Goal: Check status: Check status

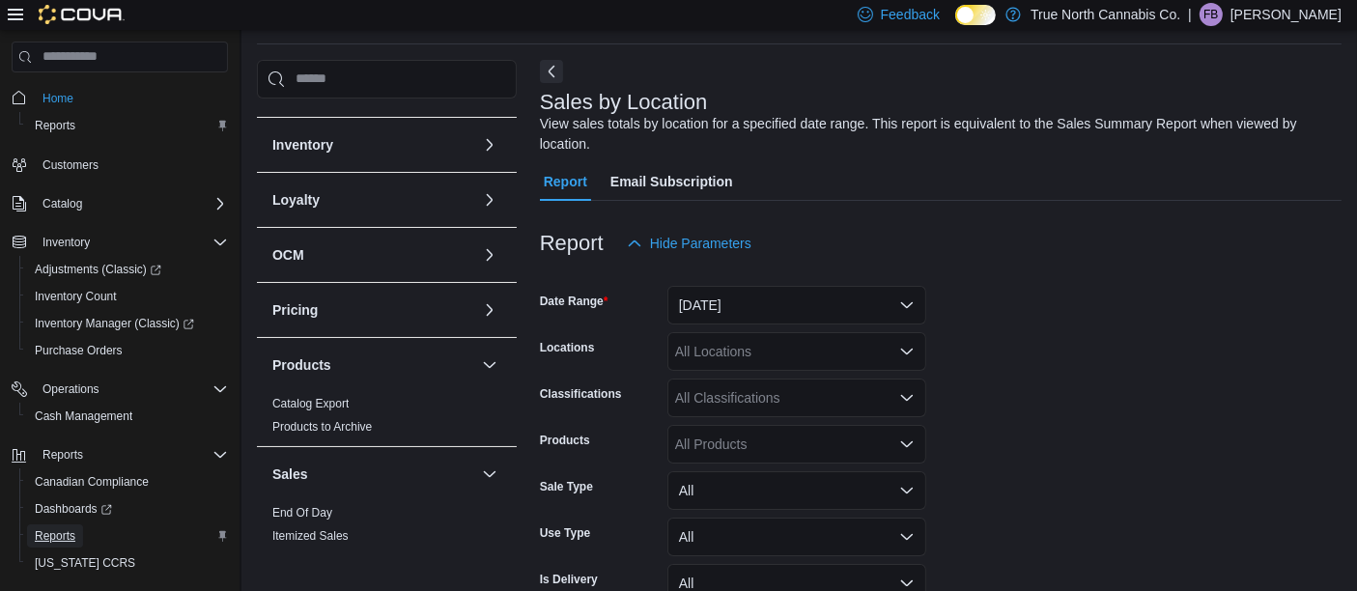
scroll to position [638, 0]
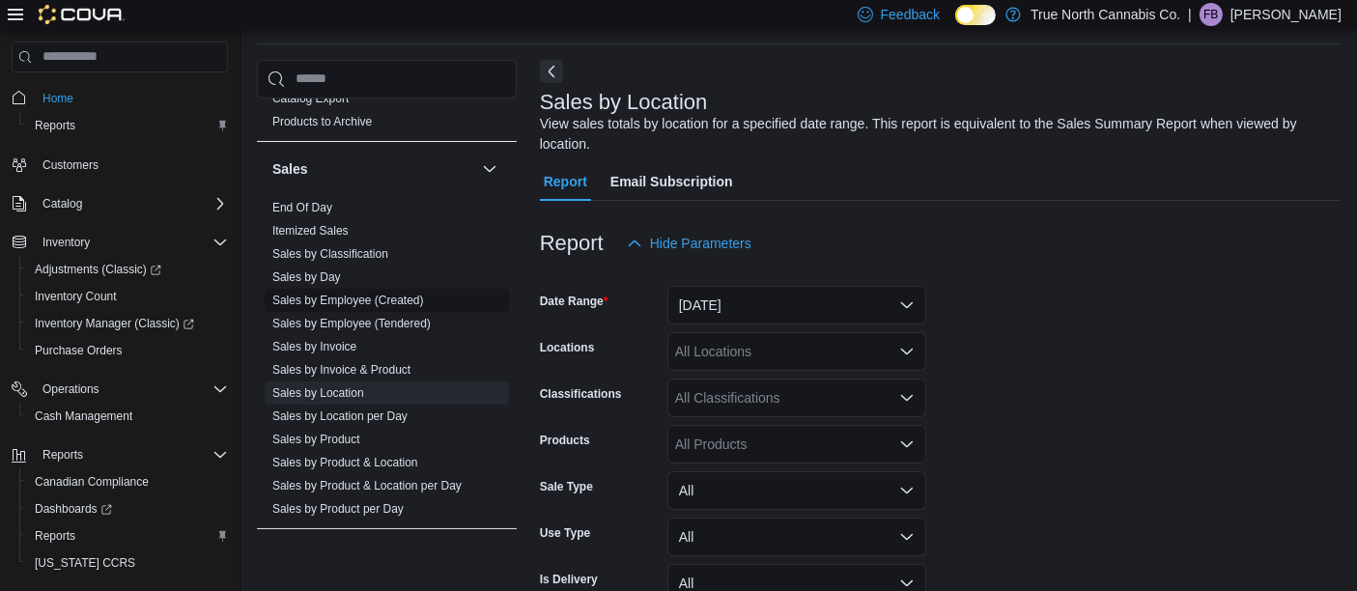
click at [351, 294] on link "Sales by Employee (Created)" at bounding box center [348, 301] width 152 height 14
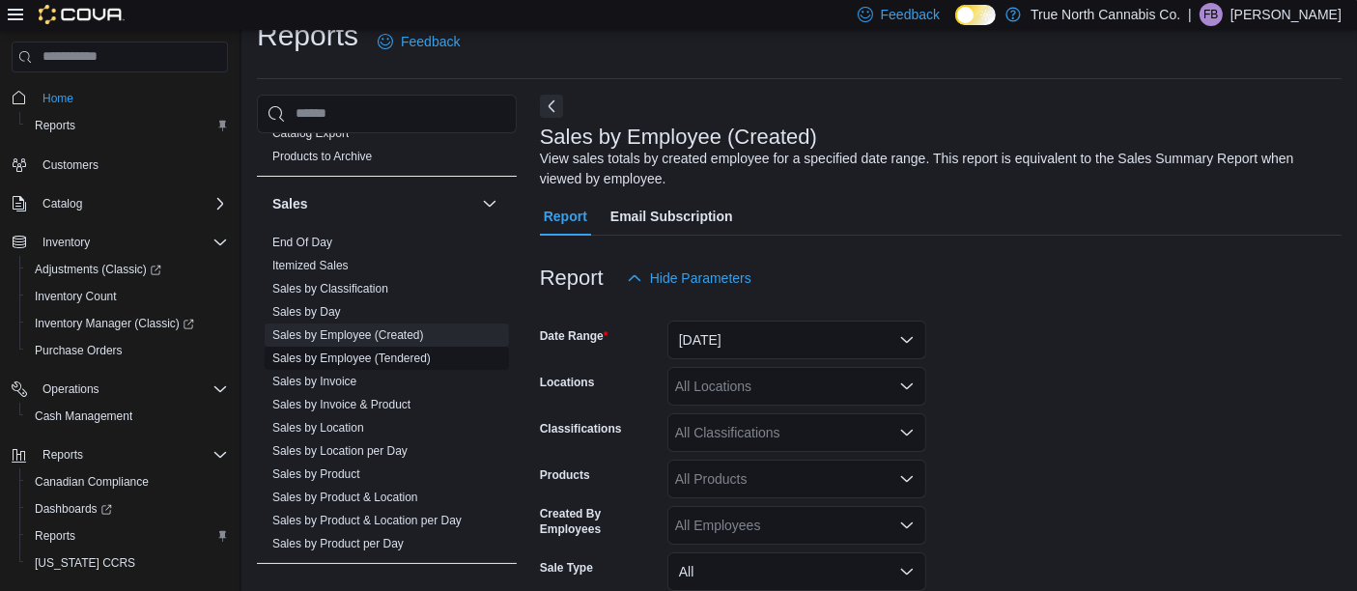
scroll to position [64, 0]
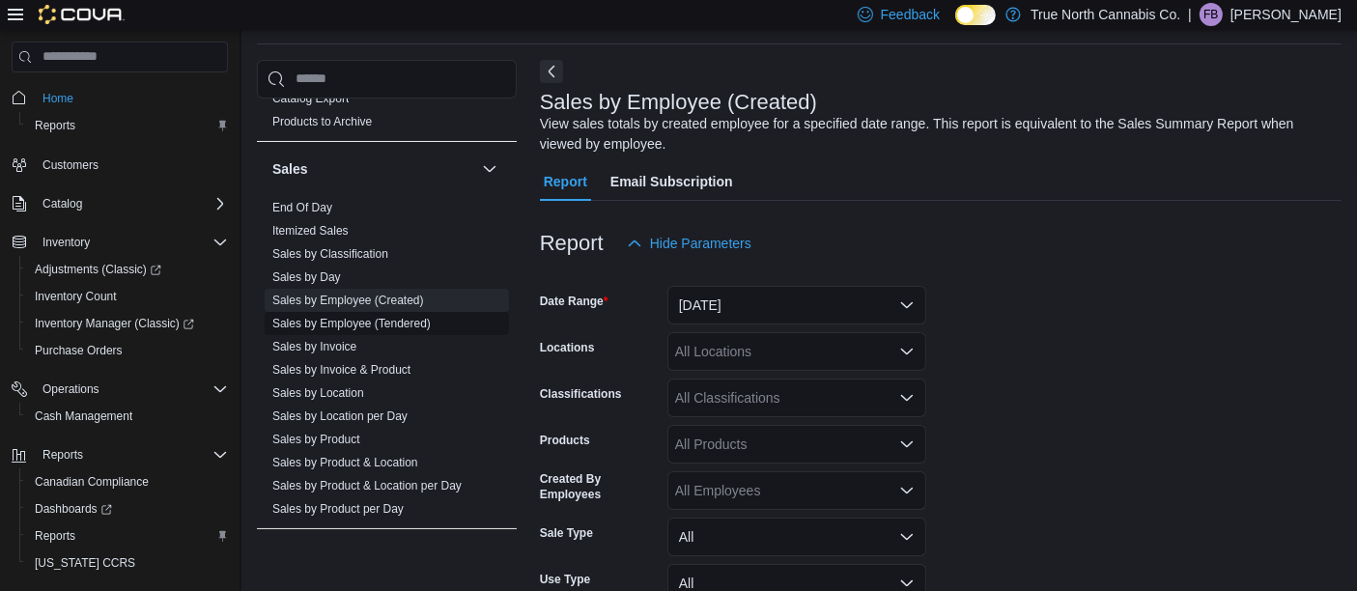
click at [345, 351] on span "Sales by Invoice" at bounding box center [387, 346] width 244 height 23
click at [345, 317] on link "Sales by Employee (Tendered)" at bounding box center [351, 324] width 158 height 14
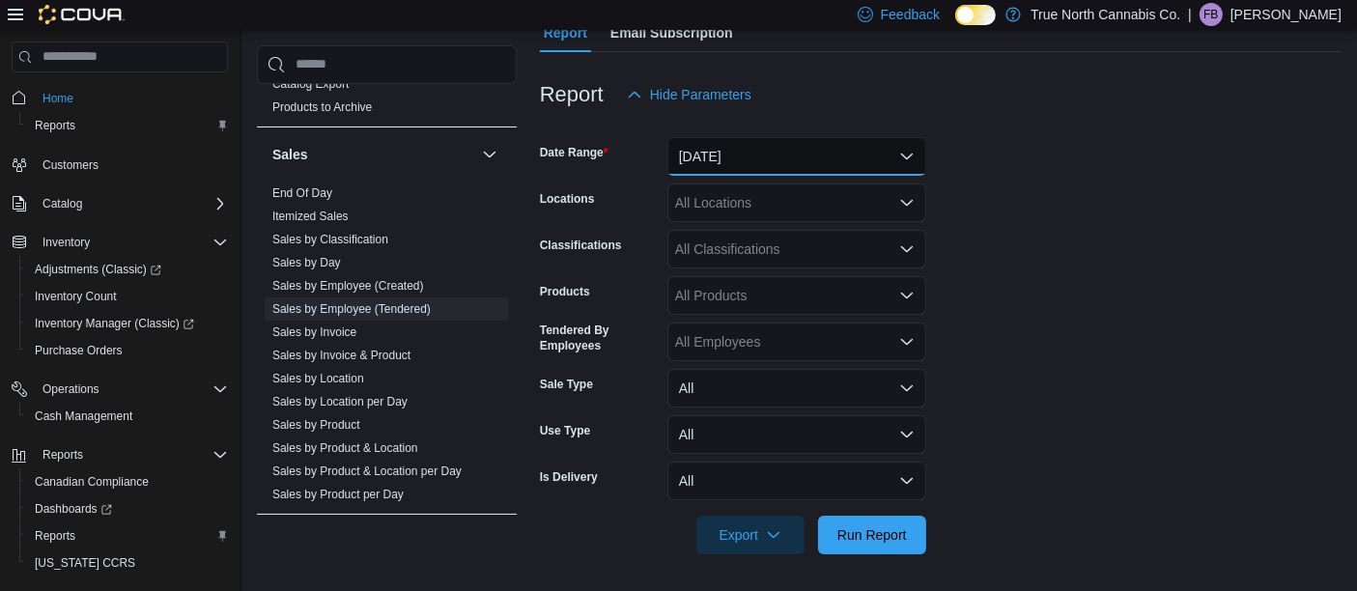
click at [751, 150] on button "[DATE]" at bounding box center [796, 156] width 259 height 39
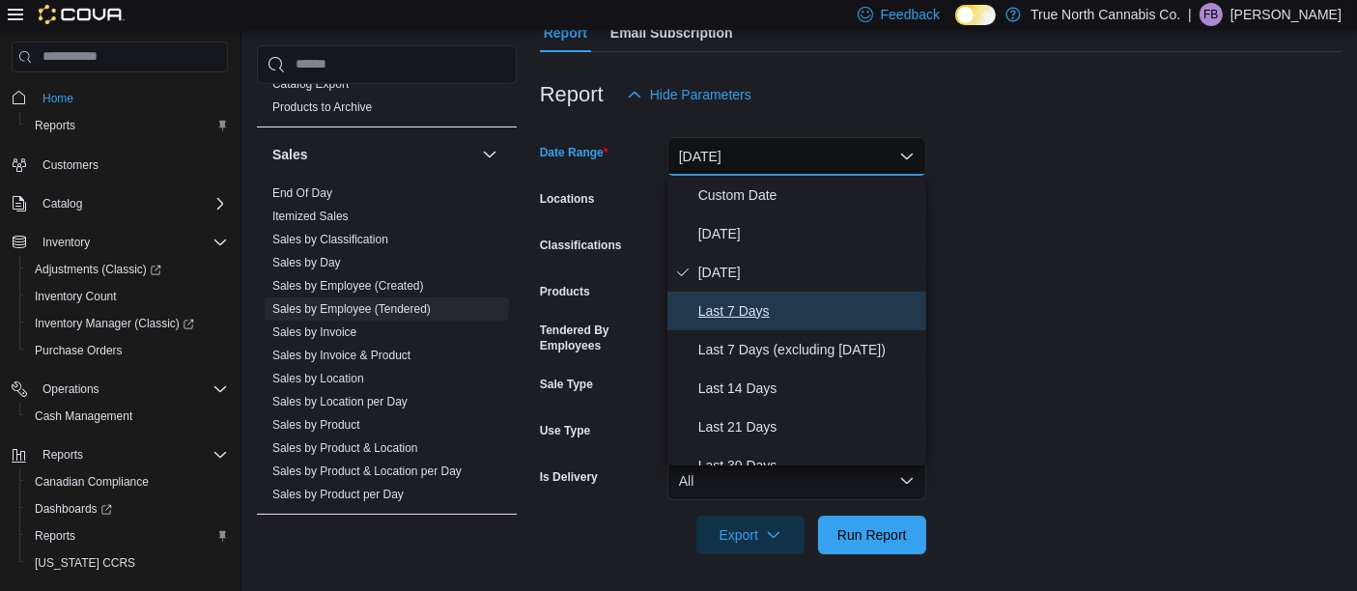
click at [721, 308] on span "Last 7 Days" at bounding box center [808, 310] width 220 height 23
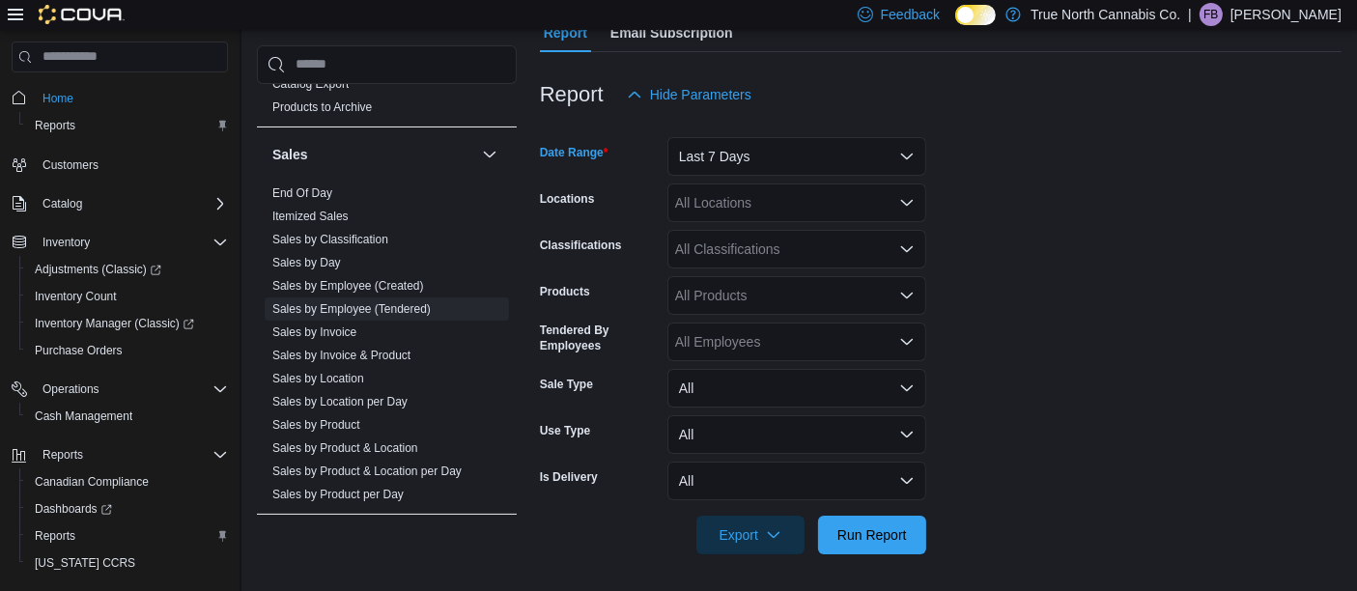
click at [758, 326] on div "All Employees" at bounding box center [796, 342] width 259 height 39
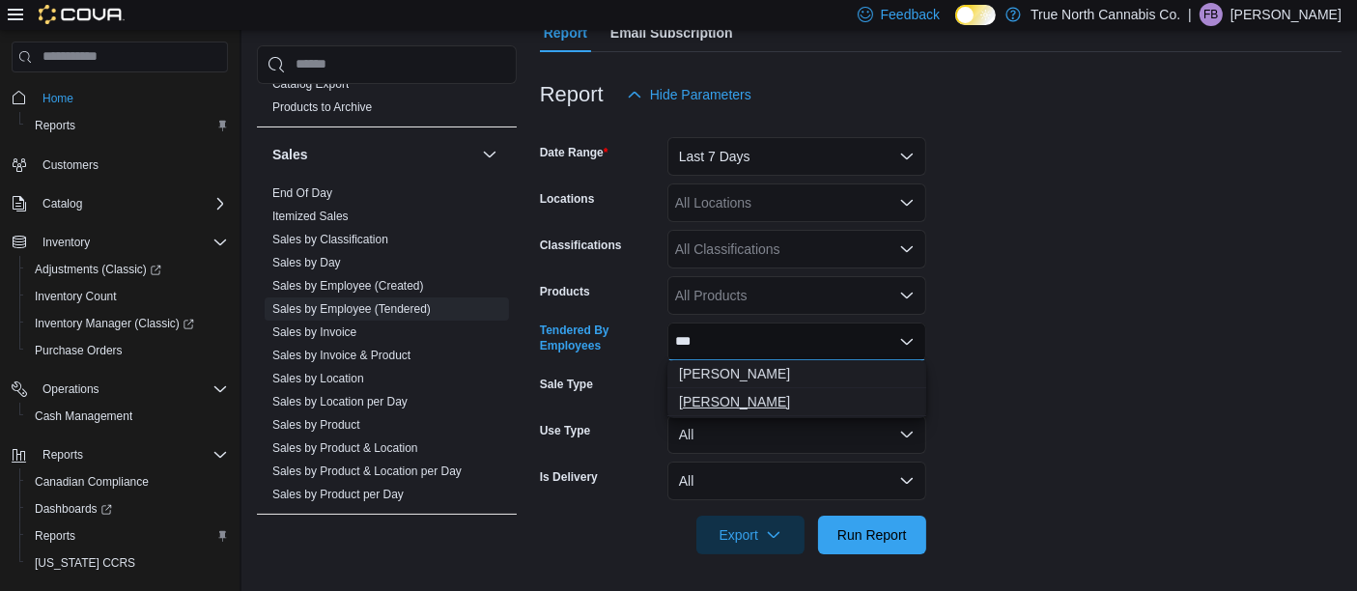
type input "***"
click at [718, 401] on span "[PERSON_NAME]" at bounding box center [797, 401] width 236 height 19
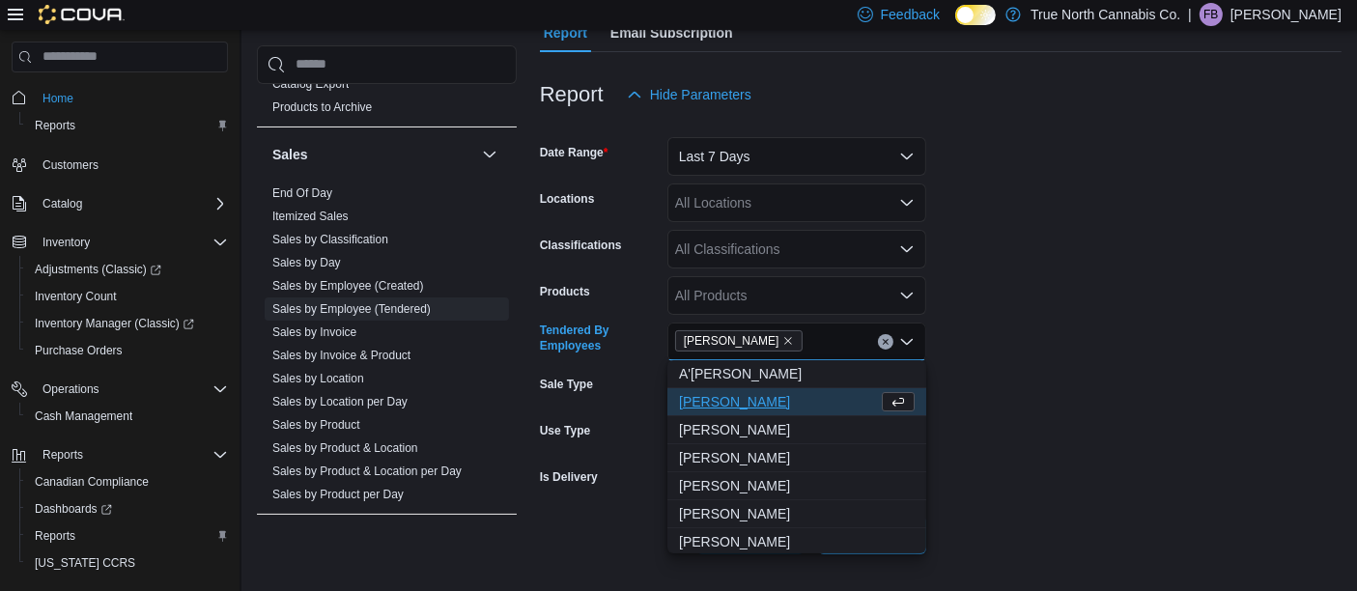
click at [1079, 362] on form "Date Range Last 7 Days Locations All Locations Classifications All Classificati…" at bounding box center [940, 334] width 801 height 440
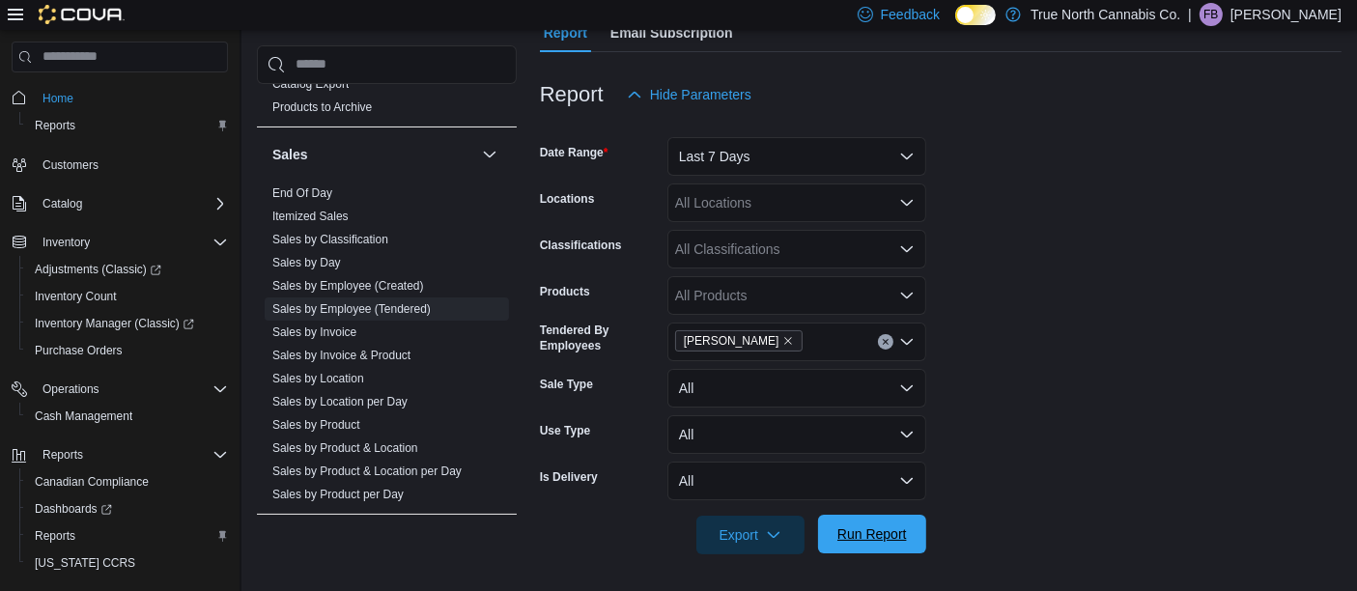
click at [871, 530] on span "Run Report" at bounding box center [872, 533] width 70 height 19
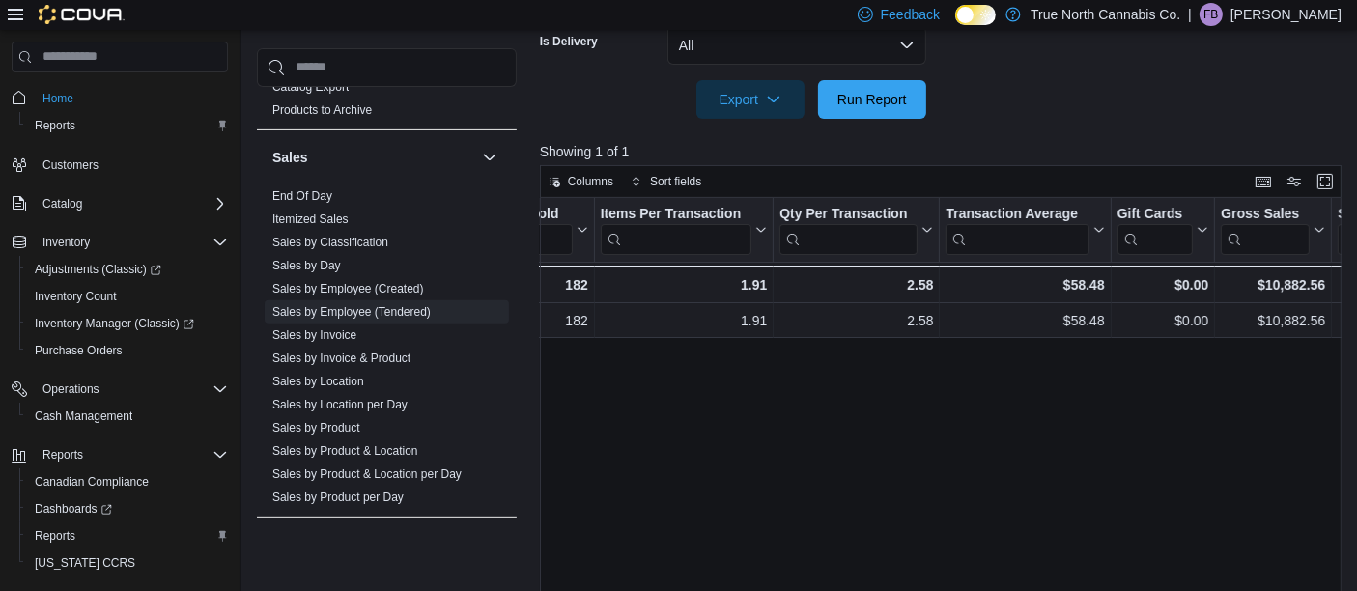
scroll to position [0, 452]
click at [855, 120] on div at bounding box center [945, 130] width 810 height 23
click at [862, 102] on span "Run Report" at bounding box center [872, 98] width 70 height 19
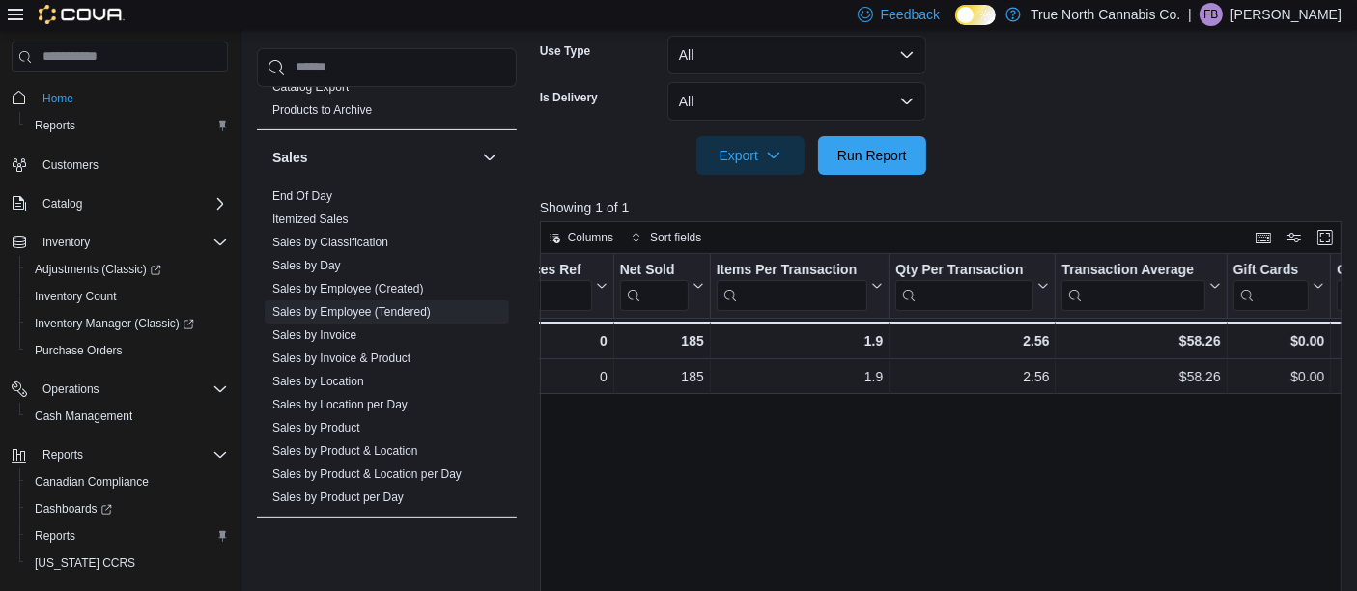
scroll to position [0, 0]
